Goal: Information Seeking & Learning: Find specific page/section

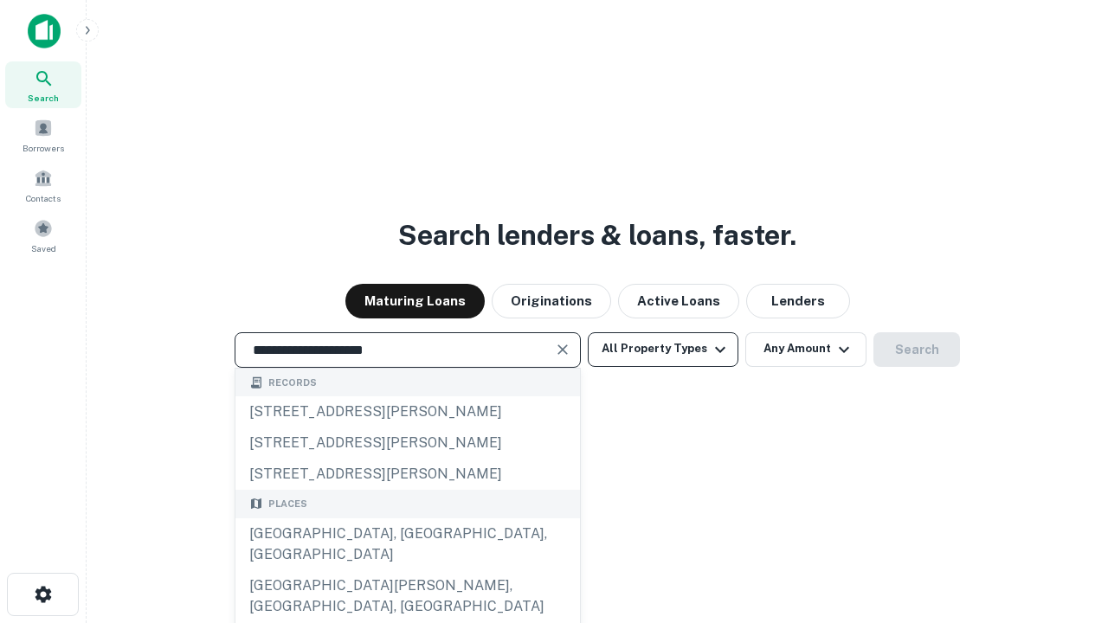
click at [407, 570] on div "[GEOGRAPHIC_DATA], [GEOGRAPHIC_DATA], [GEOGRAPHIC_DATA]" at bounding box center [407, 544] width 344 height 52
click at [663, 349] on button "All Property Types" at bounding box center [663, 349] width 151 height 35
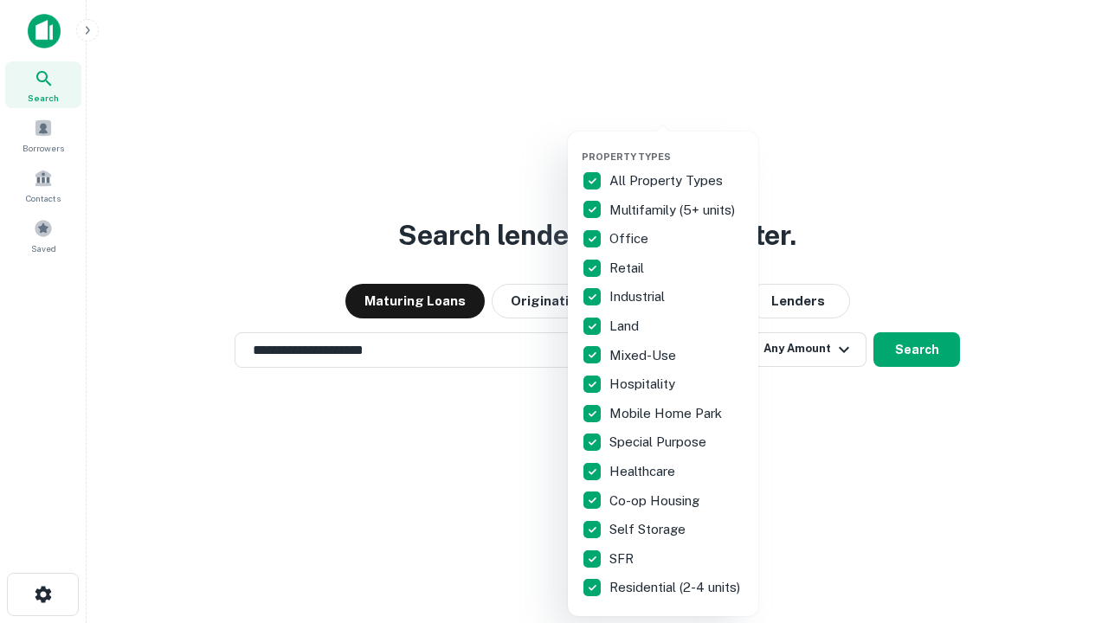
type input "**********"
click at [677, 145] on button "button" at bounding box center [677, 145] width 190 height 1
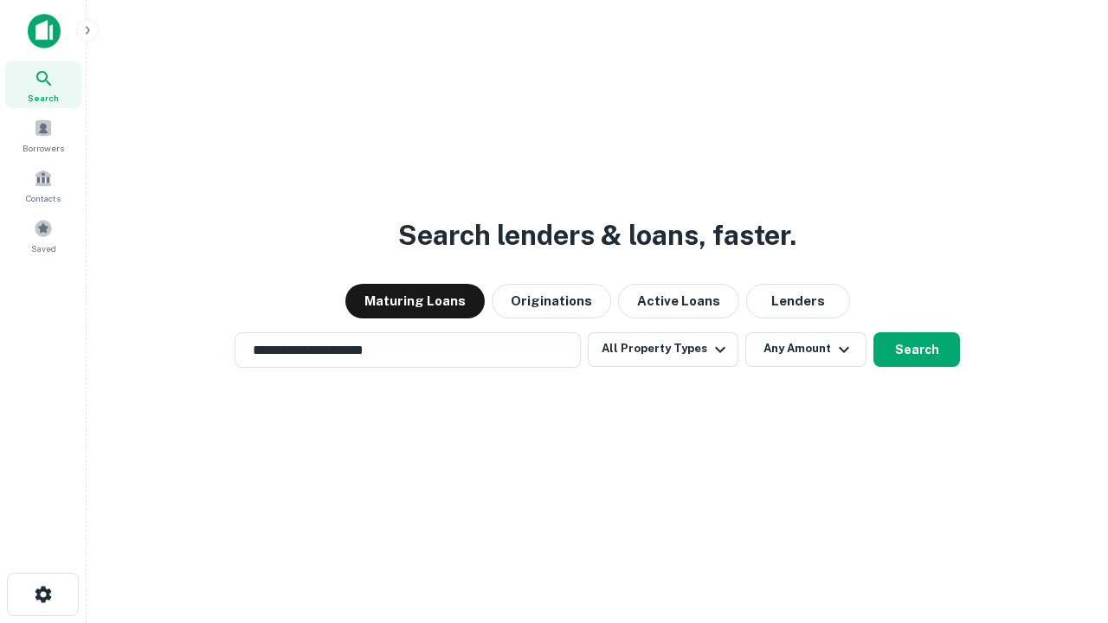
scroll to position [27, 0]
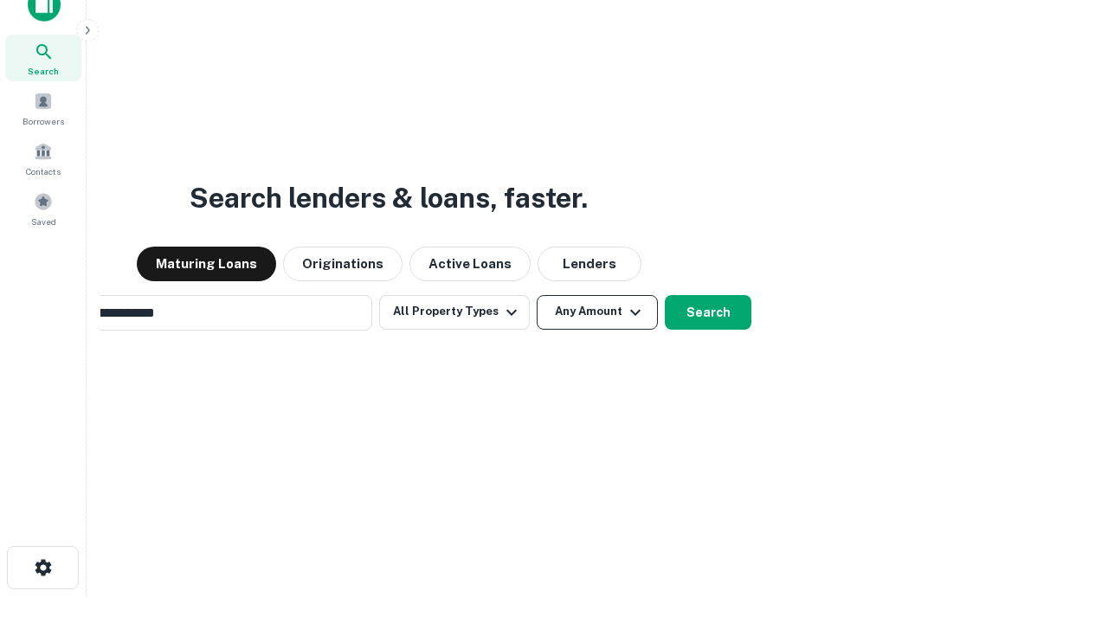
click at [537, 295] on button "Any Amount" at bounding box center [597, 312] width 121 height 35
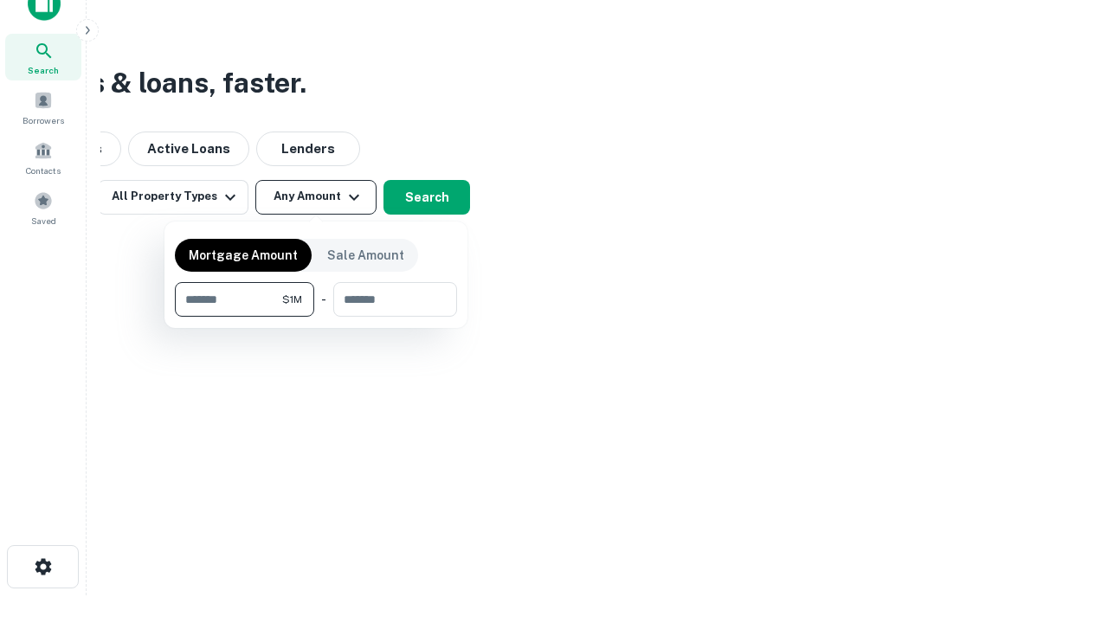
type input "*******"
click at [316, 317] on button "button" at bounding box center [316, 317] width 282 height 1
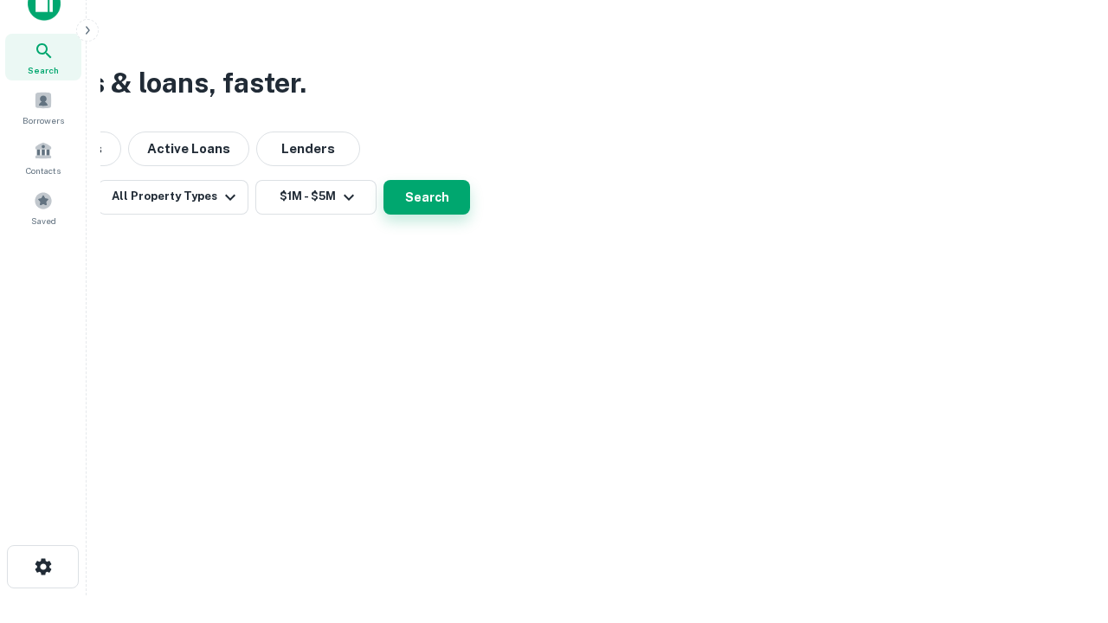
click at [470, 215] on button "Search" at bounding box center [426, 197] width 87 height 35
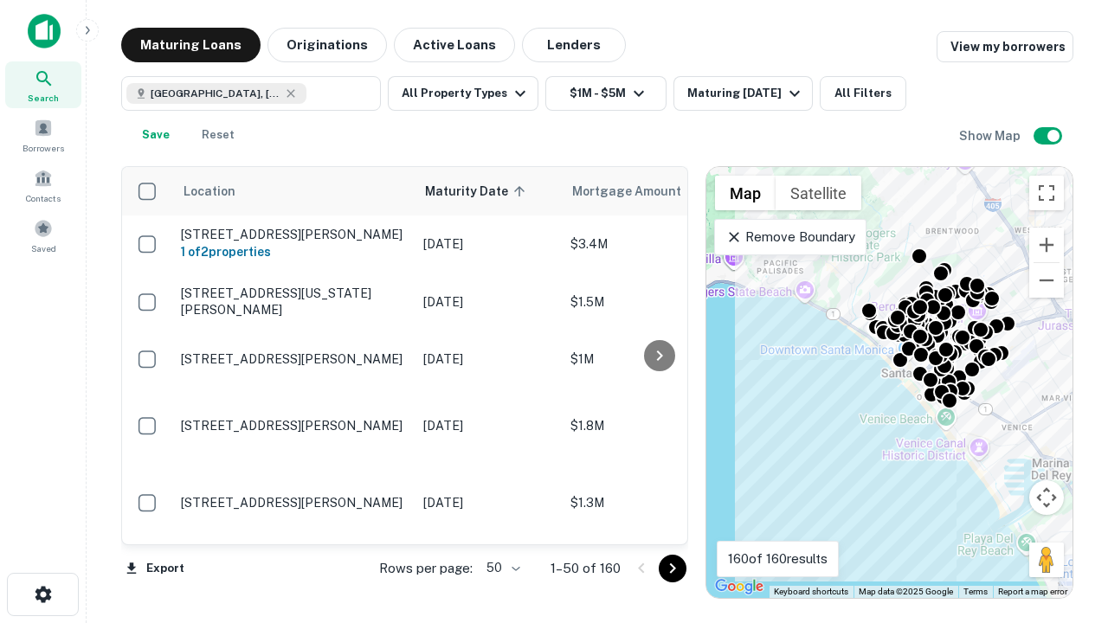
click at [500, 568] on body "Search Borrowers Contacts Saved Maturing Loans Originations Active Loans Lender…" at bounding box center [554, 311] width 1108 height 623
click at [501, 524] on li "25" at bounding box center [501, 524] width 50 height 31
